Goal: Navigation & Orientation: Find specific page/section

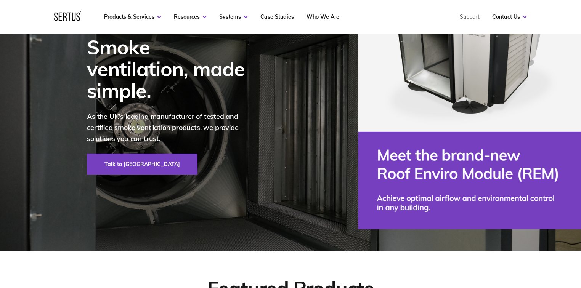
scroll to position [61, 0]
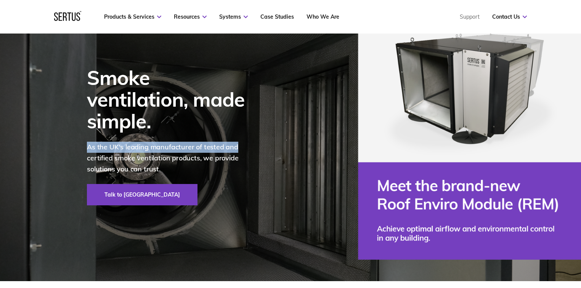
drag, startPoint x: 287, startPoint y: 131, endPoint x: 58, endPoint y: 130, distance: 229.1
click at [59, 130] on div "Smoke ventilation, made simple. As the UK's leading manufacturer of tested and …" at bounding box center [290, 136] width 581 height 290
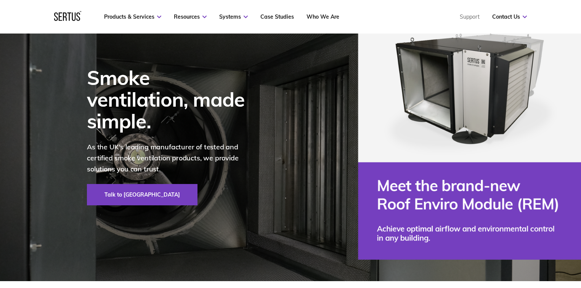
click at [284, 155] on div "Smoke ventilation, made simple. As the UK's leading manufacturer of tested and …" at bounding box center [290, 136] width 447 height 290
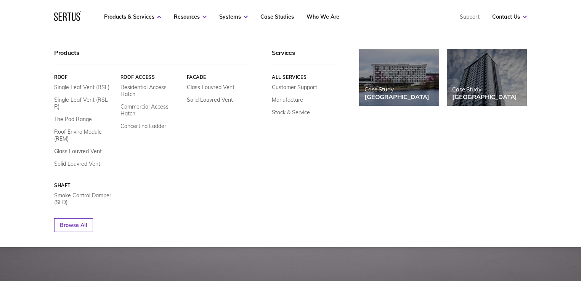
click at [79, 116] on link "The Pod Range" at bounding box center [73, 119] width 38 height 7
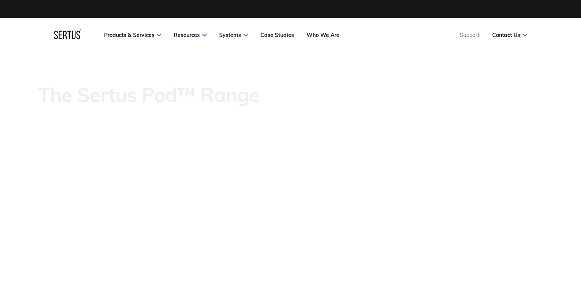
click at [275, 37] on link "Case Studies" at bounding box center [277, 35] width 34 height 7
